Goal: Check status: Check status

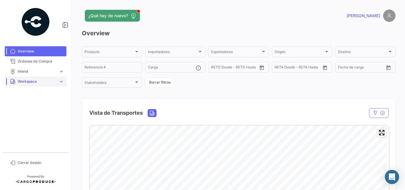
click at [32, 79] on span "Workspace" at bounding box center [37, 81] width 39 height 5
click at [35, 104] on link "Inland" at bounding box center [39, 104] width 53 height 9
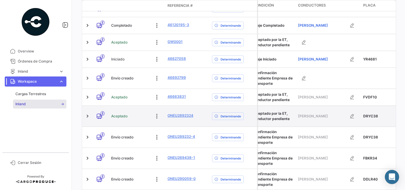
scroll to position [0, 257]
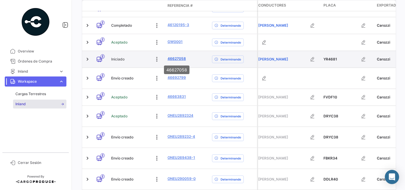
click at [179, 60] on link "46627058" at bounding box center [177, 58] width 18 height 5
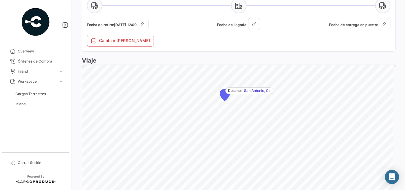
scroll to position [396, 0]
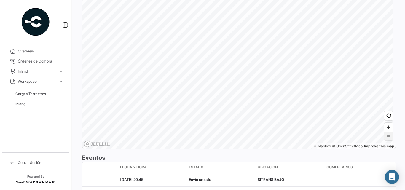
click at [386, 137] on span "Zoom out" at bounding box center [389, 136] width 9 height 8
click at [22, 102] on span "Inland" at bounding box center [20, 103] width 10 height 5
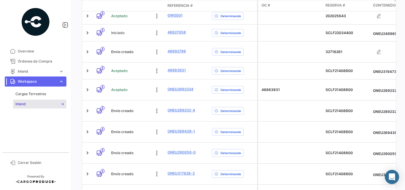
scroll to position [125, 0]
